Goal: Task Accomplishment & Management: Manage account settings

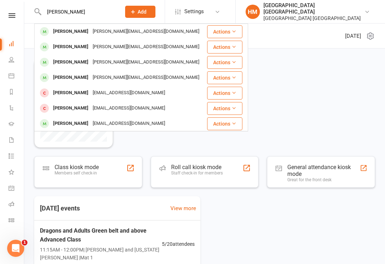
type input "[PERSON_NAME]"
click at [59, 34] on div "[PERSON_NAME]" at bounding box center [71, 31] width 40 height 10
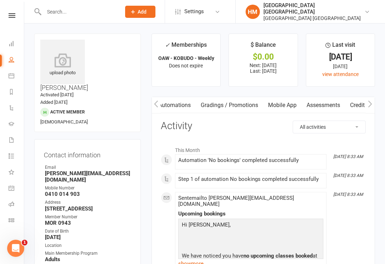
click at [355, 6] on div "[GEOGRAPHIC_DATA] [GEOGRAPHIC_DATA]" at bounding box center [314, 8] width 101 height 13
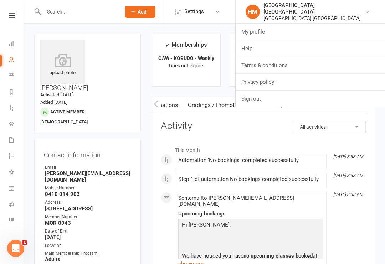
scroll to position [0, 160]
click at [319, 99] on link "Sign out" at bounding box center [310, 99] width 149 height 16
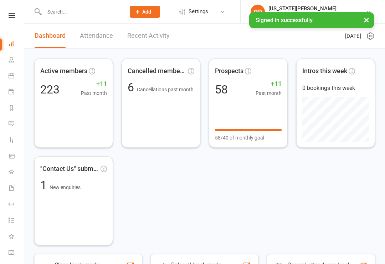
click at [64, 16] on input "text" at bounding box center [81, 12] width 78 height 10
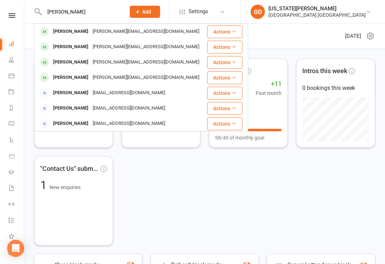
type input "Amdrey chausenko"
click at [113, 29] on div "[PERSON_NAME][EMAIL_ADDRESS][DOMAIN_NAME]" at bounding box center [146, 31] width 111 height 10
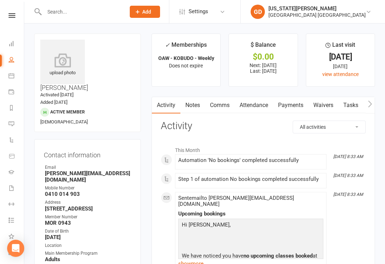
click at [295, 106] on link "Payments" at bounding box center [290, 105] width 35 height 16
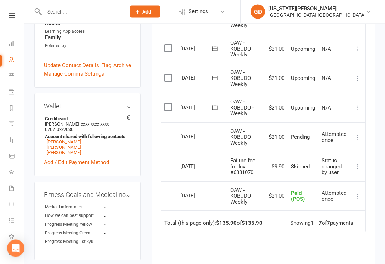
scroll to position [236, 0]
click at [359, 136] on icon at bounding box center [357, 137] width 7 height 7
click at [312, 183] on td "Paid (POS)" at bounding box center [303, 196] width 31 height 30
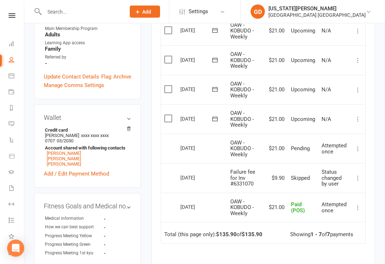
scroll to position [224, 0]
click at [355, 148] on button at bounding box center [358, 149] width 9 height 9
click at [339, 130] on td "N/A" at bounding box center [334, 119] width 32 height 30
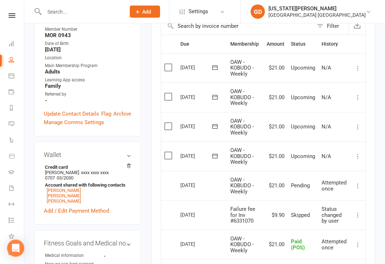
scroll to position [187, 0]
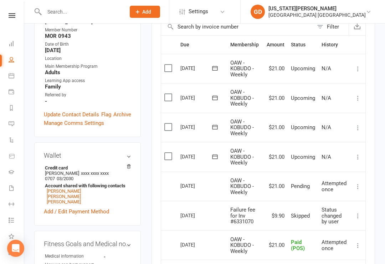
click at [92, 207] on link "Add / Edit Payment Method" at bounding box center [76, 211] width 65 height 9
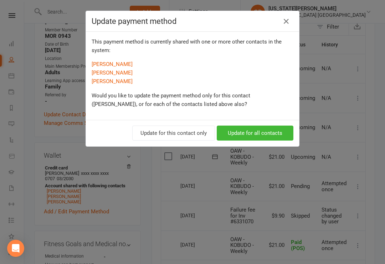
click at [185, 133] on button "Update for this contact only" at bounding box center [173, 133] width 83 height 15
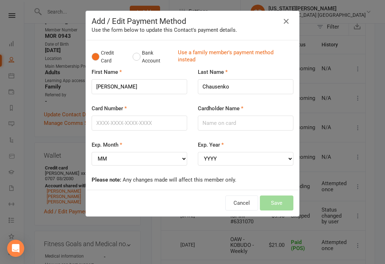
click at [286, 35] on div "Add / Edit Payment Method Use the form below to update this Contact's payment d…" at bounding box center [192, 25] width 213 height 29
click at [282, 25] on icon "button" at bounding box center [286, 21] width 9 height 9
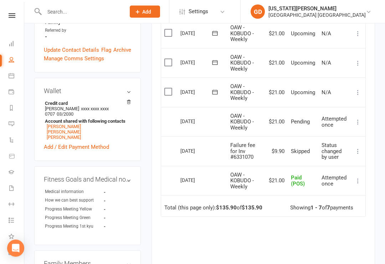
scroll to position [251, 0]
click at [96, 106] on span "xxxx xxxx xxxx 0707" at bounding box center [77, 111] width 64 height 11
click at [90, 99] on li "Credit card Ekaterina Chausenko xxxx xxxx xxxx 0707 03/2030 Account shared with…" at bounding box center [87, 119] width 87 height 41
click at [93, 106] on span "xxxx xxxx xxxx 0707" at bounding box center [77, 111] width 64 height 11
click at [96, 99] on li "Credit card Ekaterina Chausenko xxxx xxxx xxxx 0707 03/2030 Account shared with…" at bounding box center [87, 119] width 87 height 41
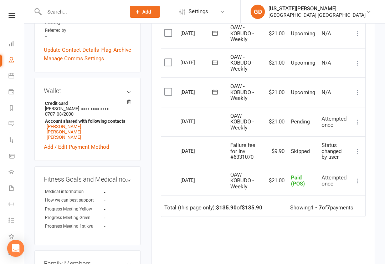
click at [101, 99] on li "Credit card Ekaterina Chausenko xxxx xxxx xxxx 0707 03/2030 Account shared with…" at bounding box center [87, 119] width 87 height 41
click at [96, 124] on li "[PERSON_NAME]" at bounding box center [86, 126] width 83 height 5
click at [93, 143] on link "Add / Edit Payment Method" at bounding box center [76, 147] width 65 height 9
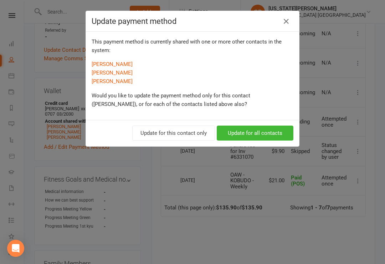
click at [284, 20] on icon "button" at bounding box center [286, 21] width 9 height 9
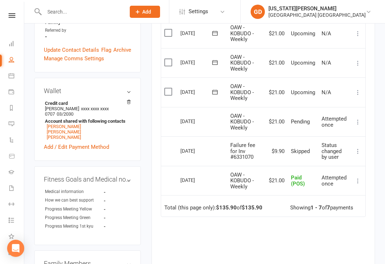
click at [88, 143] on link "Add / Edit Payment Method" at bounding box center [76, 147] width 65 height 9
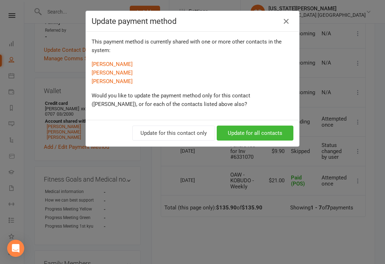
click at [188, 134] on button "Update for this contact only" at bounding box center [173, 133] width 83 height 15
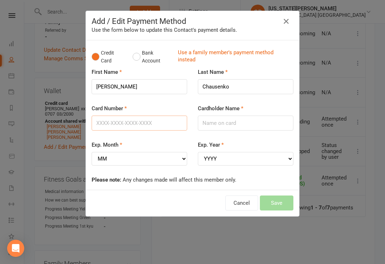
click at [142, 122] on input "Card Number" at bounding box center [140, 123] width 96 height 15
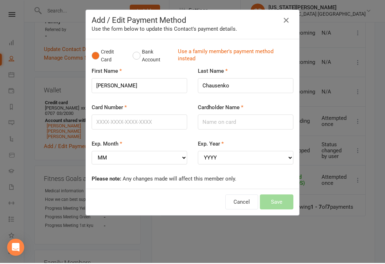
click at [291, 21] on button "button" at bounding box center [286, 21] width 11 height 11
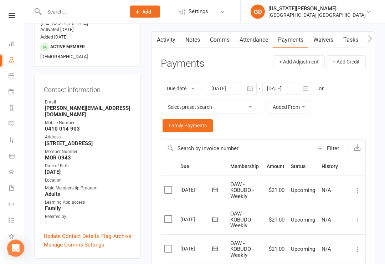
scroll to position [66, 0]
click at [324, 36] on link "Waivers" at bounding box center [323, 39] width 30 height 16
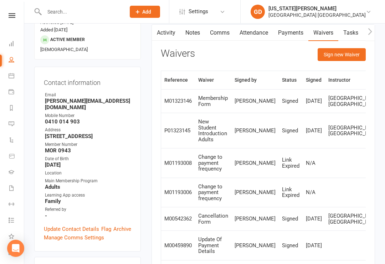
scroll to position [73, 0]
click at [170, 33] on link "Activity" at bounding box center [166, 32] width 29 height 16
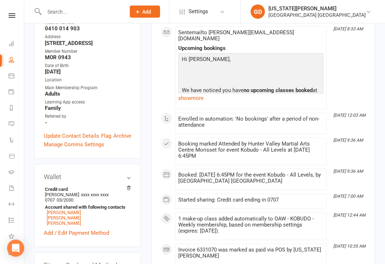
scroll to position [166, 0]
click at [127, 173] on h3 "Wallet" at bounding box center [87, 176] width 87 height 7
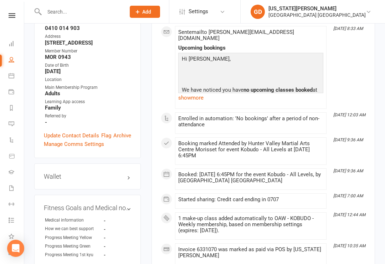
click at [125, 173] on h3 "Wallet" at bounding box center [87, 176] width 87 height 7
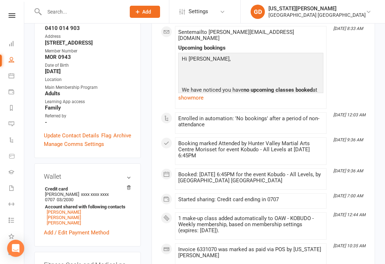
click at [75, 228] on link "Add / Edit Payment Method" at bounding box center [76, 232] width 65 height 9
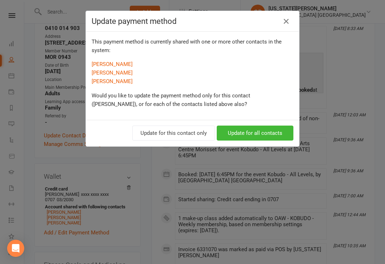
click at [284, 26] on button "button" at bounding box center [286, 21] width 11 height 11
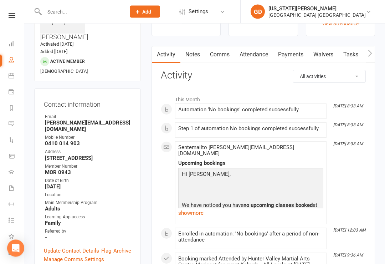
scroll to position [37, 0]
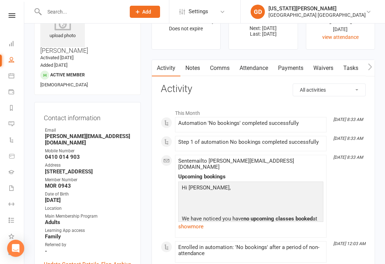
click at [297, 66] on link "Payments" at bounding box center [290, 68] width 35 height 16
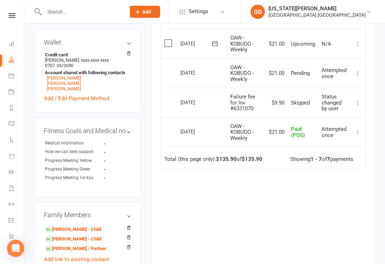
scroll to position [300, 0]
click at [358, 70] on icon at bounding box center [357, 73] width 7 height 7
click at [320, 60] on td "Attempted once" at bounding box center [334, 73] width 32 height 30
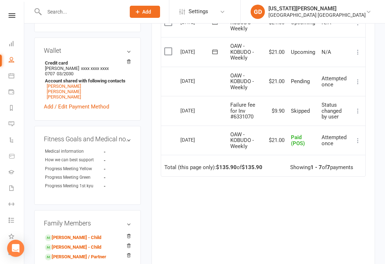
scroll to position [291, 0]
click at [354, 80] on button at bounding box center [358, 82] width 9 height 9
click at [320, 89] on link "More Info" at bounding box center [326, 96] width 71 height 14
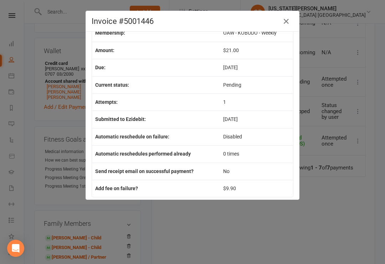
scroll to position [32, 0]
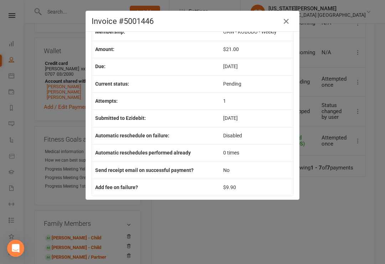
click at [287, 24] on icon "button" at bounding box center [286, 21] width 9 height 9
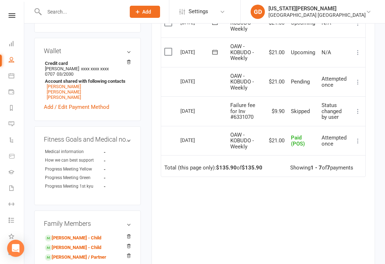
scroll to position [287, 0]
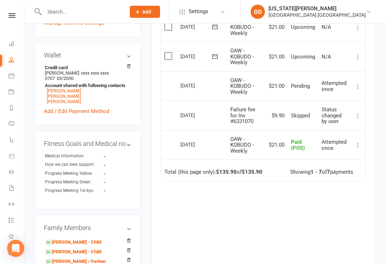
click at [90, 107] on link "Add / Edit Payment Method" at bounding box center [76, 111] width 65 height 9
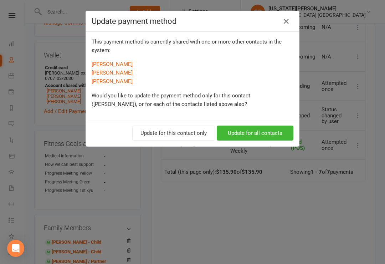
click at [185, 139] on button "Update for this contact only" at bounding box center [173, 133] width 83 height 15
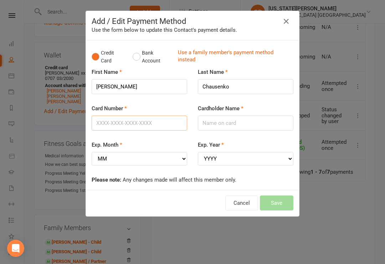
click at [123, 119] on input "Card Number" at bounding box center [140, 123] width 96 height 15
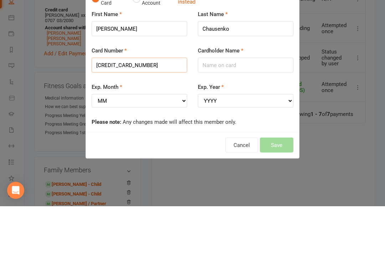
type input "5280133898180707"
click at [240, 116] on input "Cardholder Name" at bounding box center [246, 123] width 96 height 15
type input "[PERSON_NAME]"
click at [151, 152] on select "MM 01 02 03 04 05 06 07 08 09 10 11 12" at bounding box center [140, 159] width 96 height 14
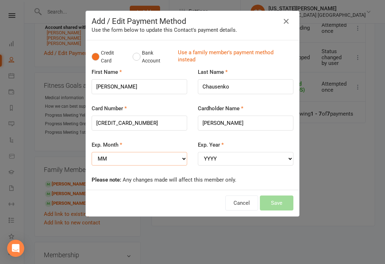
select select "03"
click at [238, 149] on div "Exp. Year YYYY 2025 2026 2027 2028 2029 2030 2031 2032 2033 2034" at bounding box center [246, 153] width 96 height 25
click at [251, 156] on select "YYYY 2025 2026 2027 2028 2029 2030 2031 2032 2033 2034" at bounding box center [246, 159] width 96 height 14
click at [233, 160] on select "YYYY 2025 2026 2027 2028 2029 2030 2031 2032 2033 2034" at bounding box center [246, 159] width 96 height 14
select select "2030"
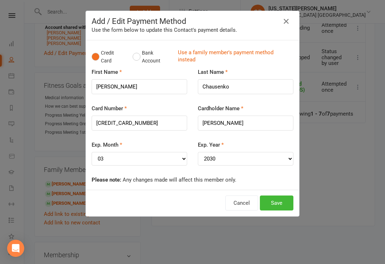
click at [249, 57] on link "Use a family member's payment method instead" at bounding box center [234, 57] width 112 height 16
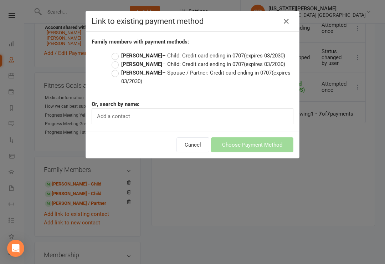
click at [114, 83] on label "Ekaterina Chausenko – Spouse / Partner: Credit card ending in 0707 (expires 03/…" at bounding box center [203, 76] width 182 height 17
click at [114, 68] on input "Ekaterina Chausenko – Spouse / Partner: Credit card ending in 0707 (expires 03/…" at bounding box center [114, 68] width 5 height 0
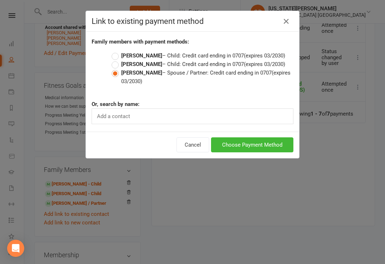
click at [257, 152] on button "Choose Payment Method" at bounding box center [252, 144] width 82 height 15
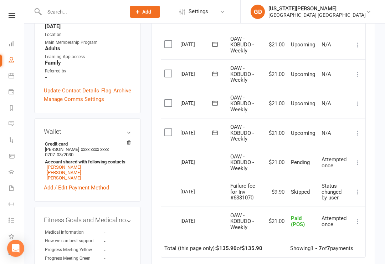
click at [350, 161] on td "Attempted once" at bounding box center [334, 163] width 32 height 30
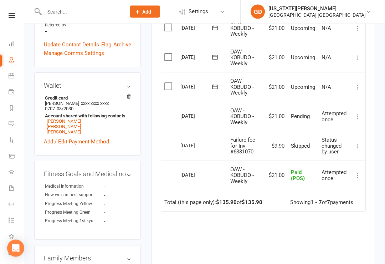
scroll to position [257, 0]
click at [353, 146] on td "Mark as Paid (Cash) Mark as Paid (POS) Mark as Paid (Other) Send message" at bounding box center [358, 146] width 15 height 30
click at [359, 143] on icon at bounding box center [357, 145] width 7 height 7
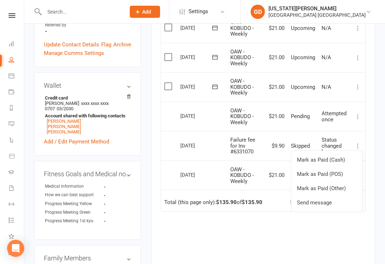
click at [318, 234] on div "Due Contact Membership Amount Status History Invoice # Select this 12 Sep 2025 …" at bounding box center [263, 134] width 205 height 338
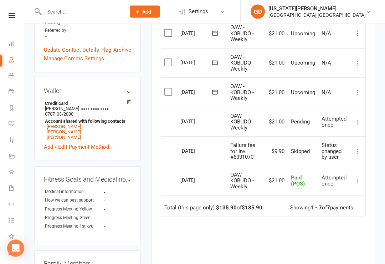
scroll to position [231, 0]
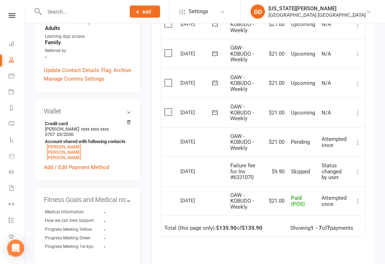
click at [369, 168] on div "Activity Notes Comms Attendance Payments Waivers Tasks Automations Workouts Gra…" at bounding box center [264, 103] width 224 height 475
click at [361, 170] on icon at bounding box center [357, 171] width 7 height 7
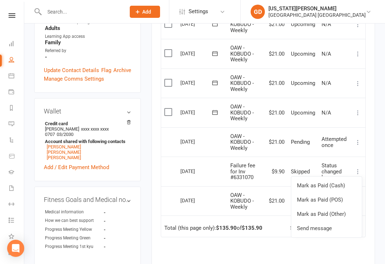
click at [334, 162] on span "Status changed by user" at bounding box center [332, 171] width 20 height 18
